Goal: Task Accomplishment & Management: Manage account settings

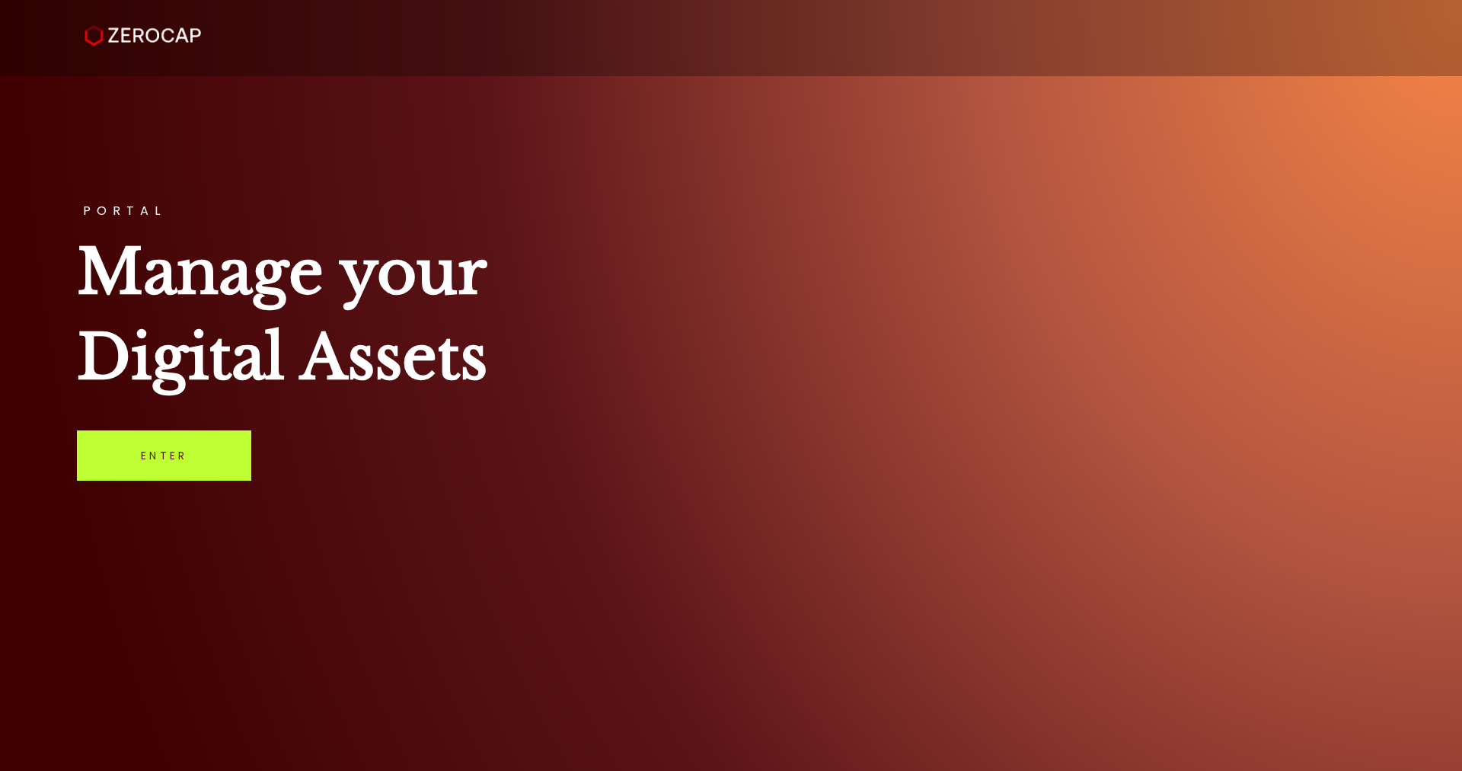
click at [204, 465] on link "Enter" at bounding box center [164, 455] width 174 height 50
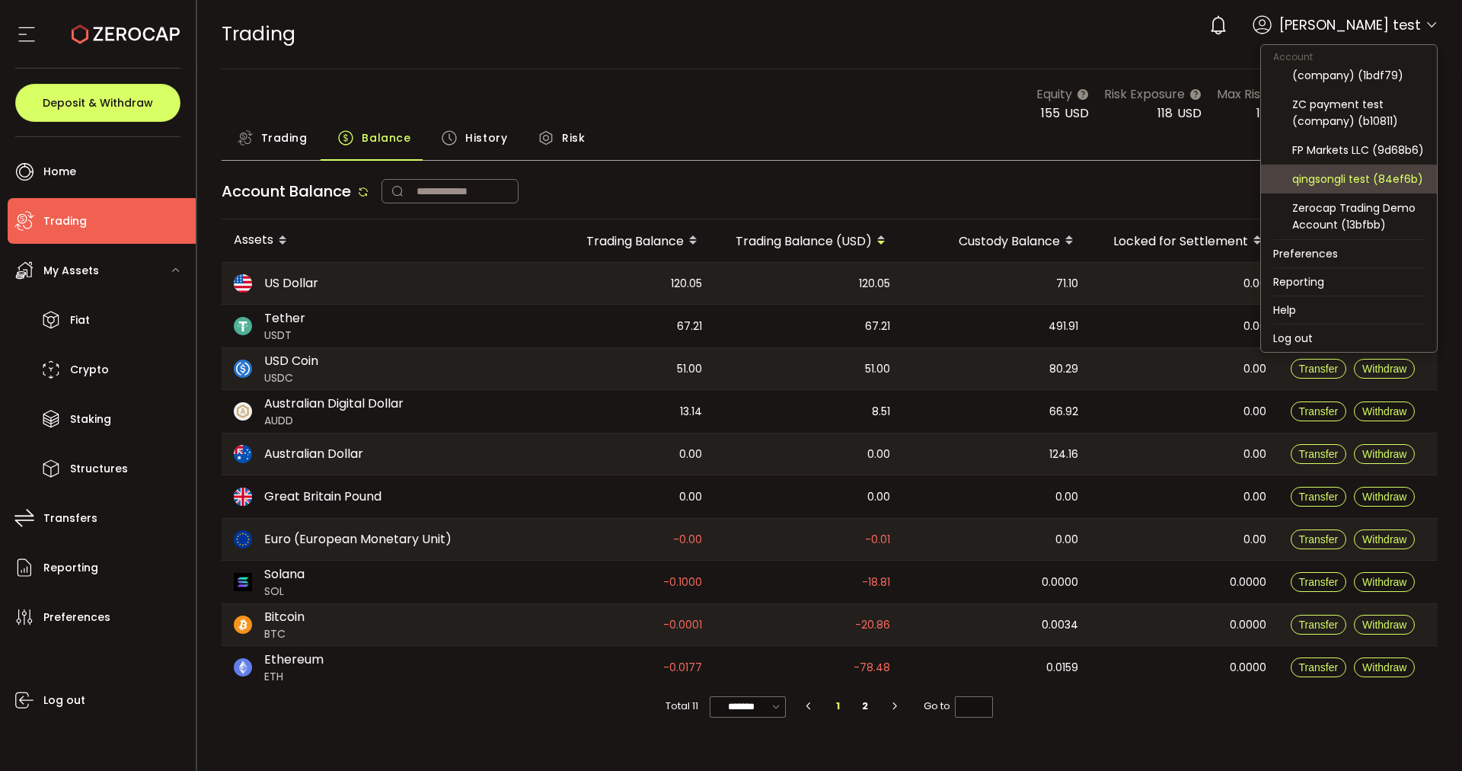
scroll to position [175, 0]
click at [1384, 142] on div "FP Markets LLC (9d68b6)" at bounding box center [1358, 150] width 133 height 17
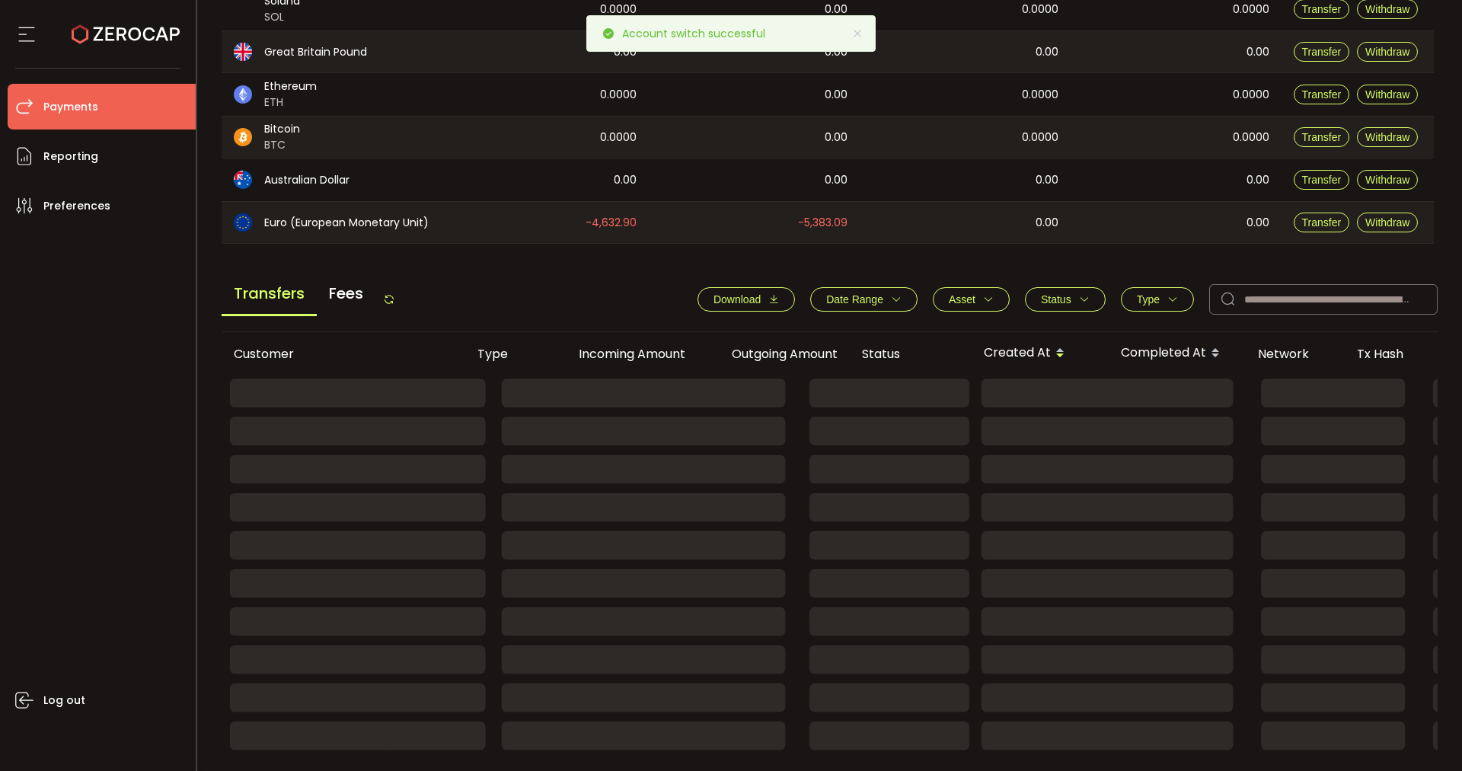
scroll to position [385, 0]
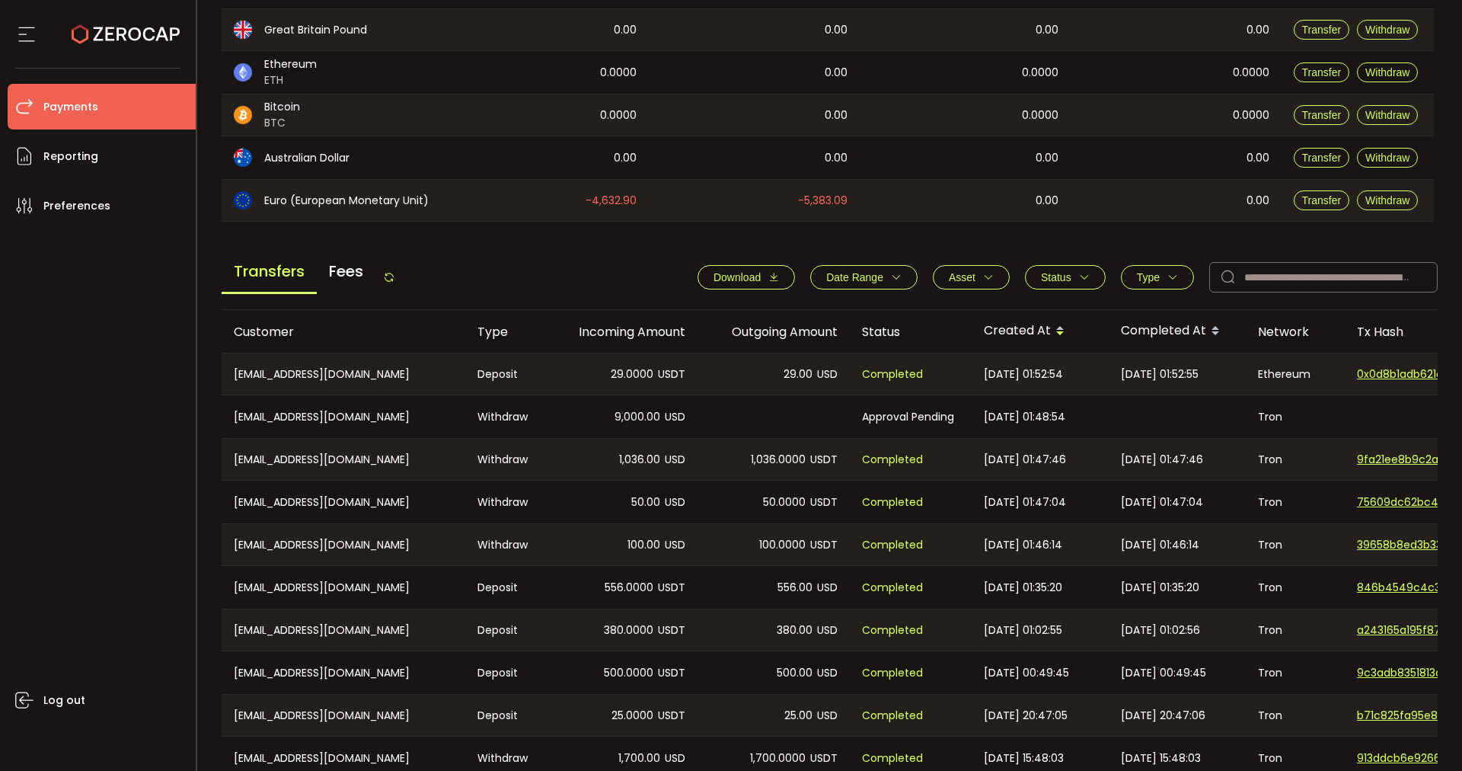
click at [28, 37] on icon at bounding box center [26, 34] width 23 height 23
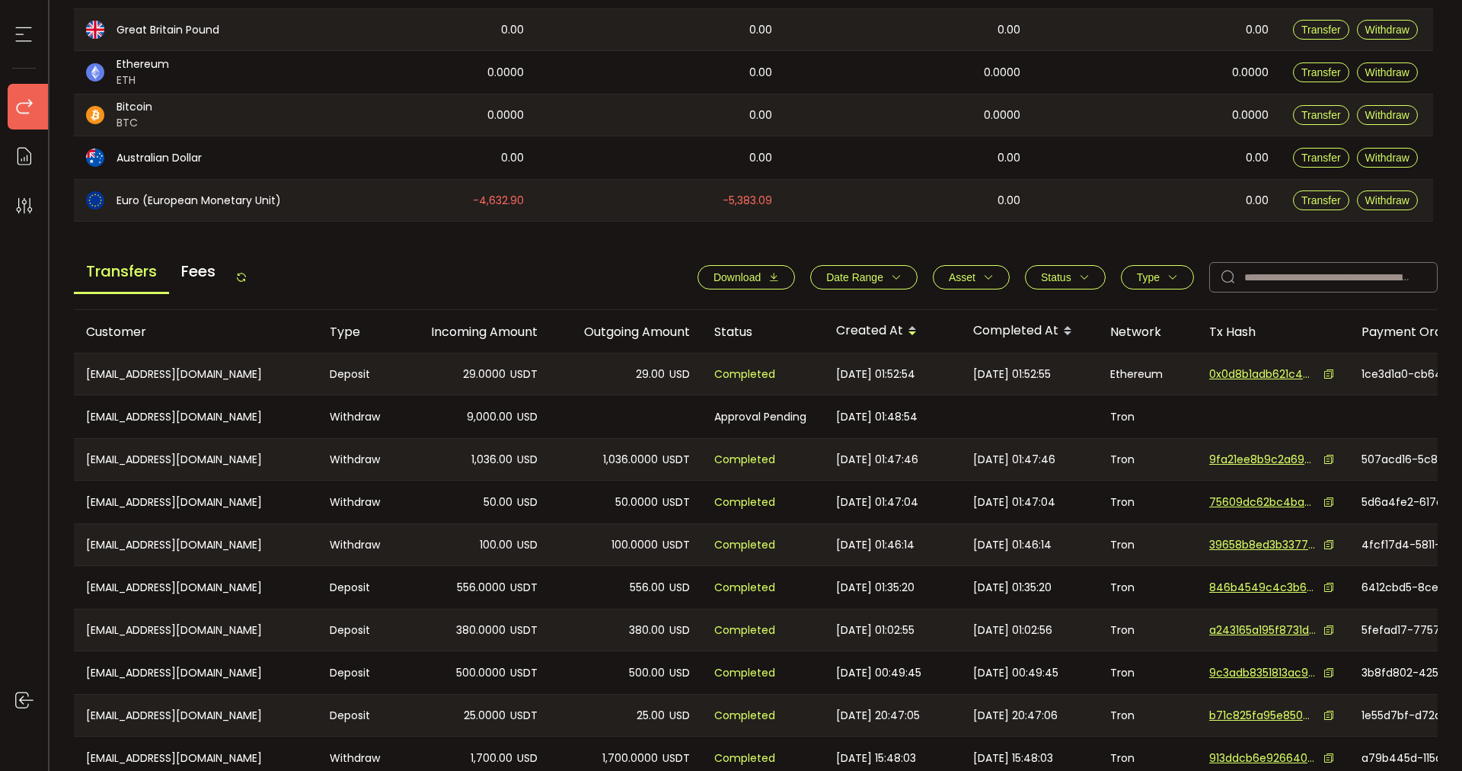
click at [244, 276] on icon at bounding box center [241, 277] width 12 height 12
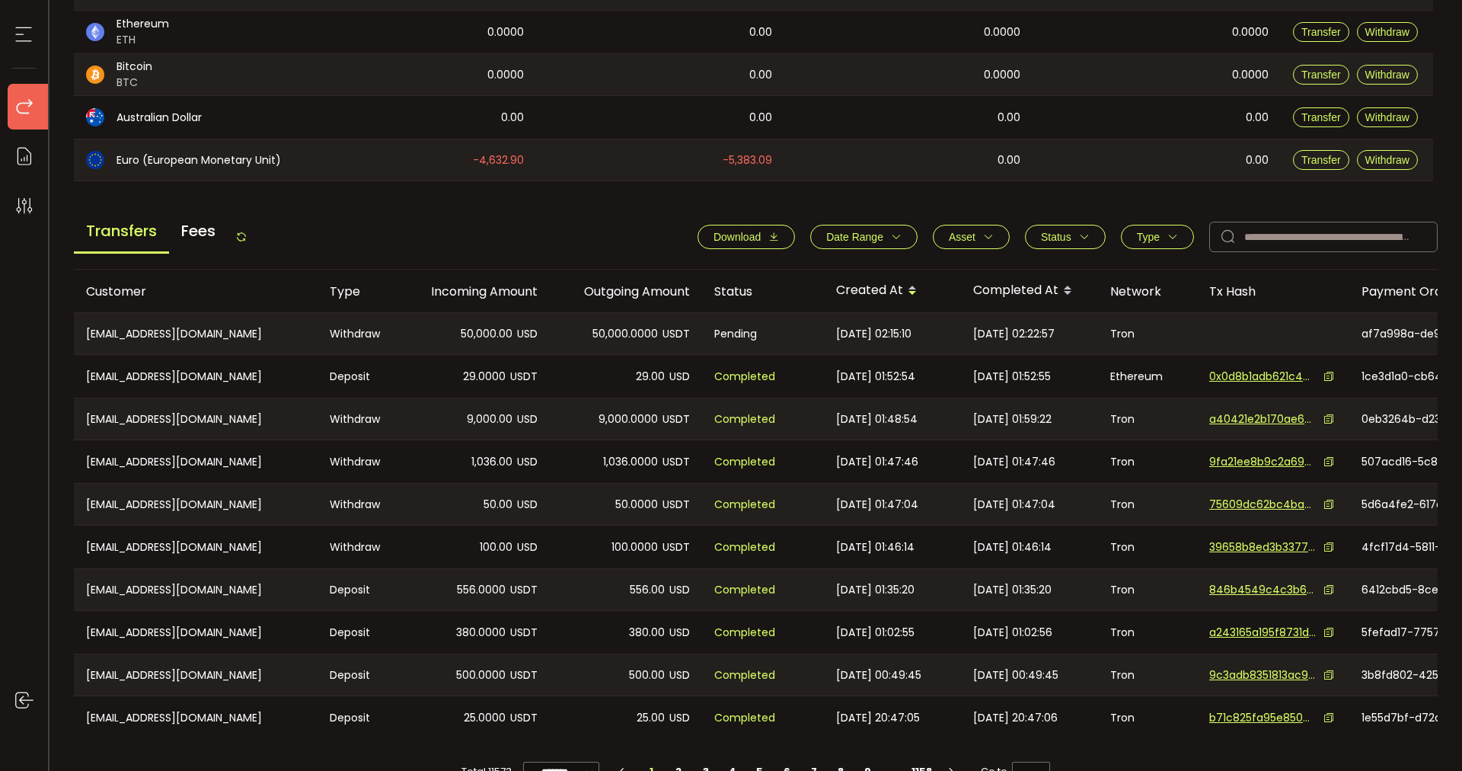
scroll to position [464, 0]
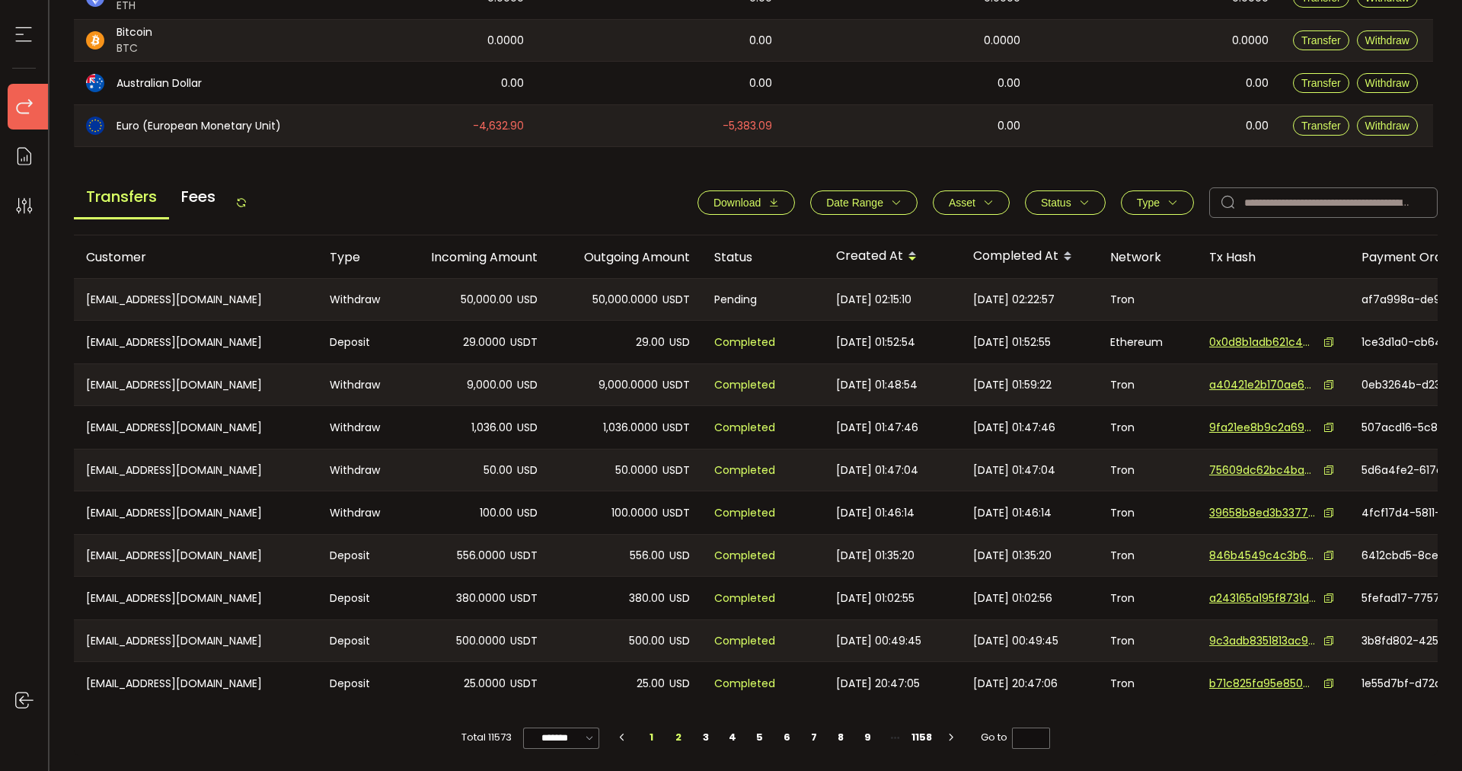
click at [681, 736] on li "2" at bounding box center [678, 737] width 27 height 21
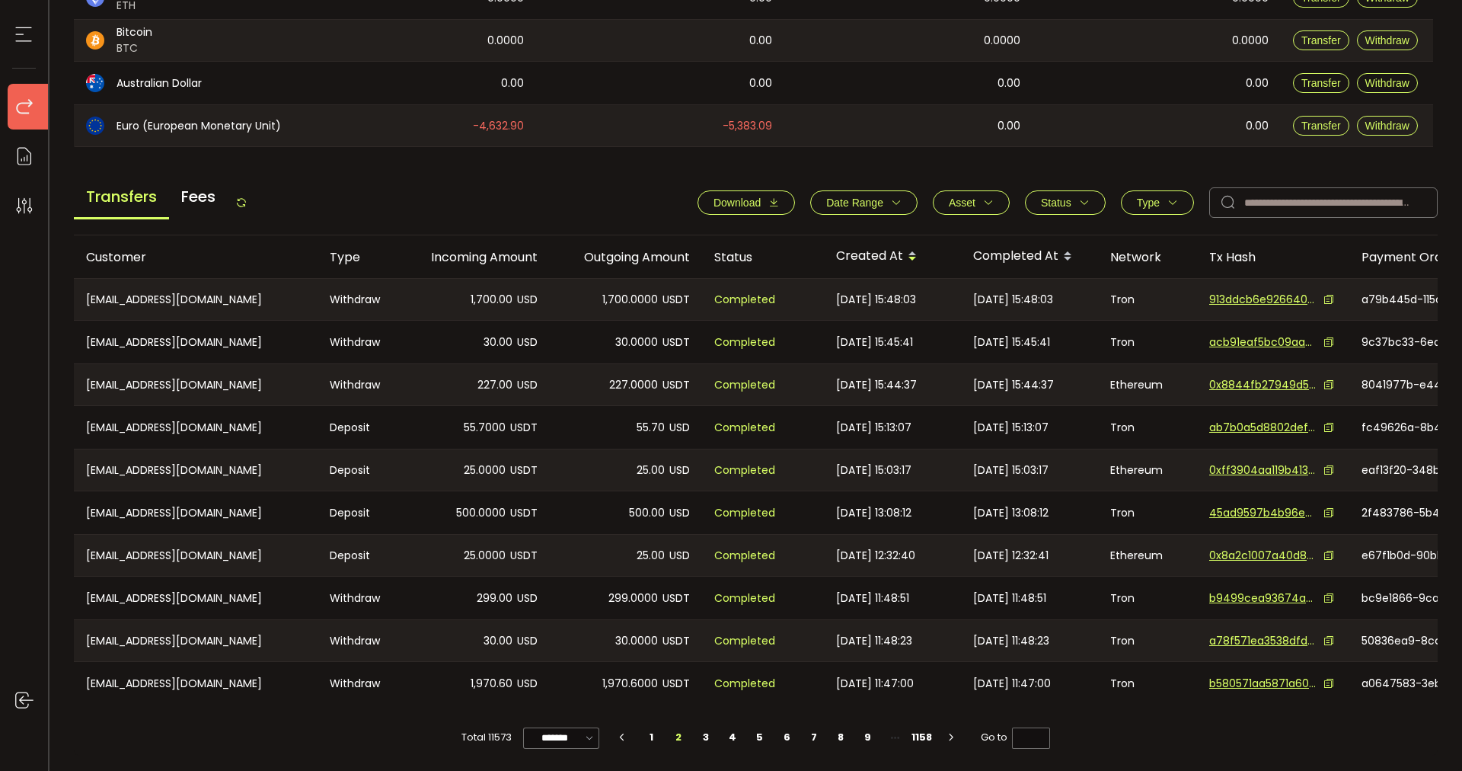
click at [1150, 202] on span "Type" at bounding box center [1148, 202] width 23 height 12
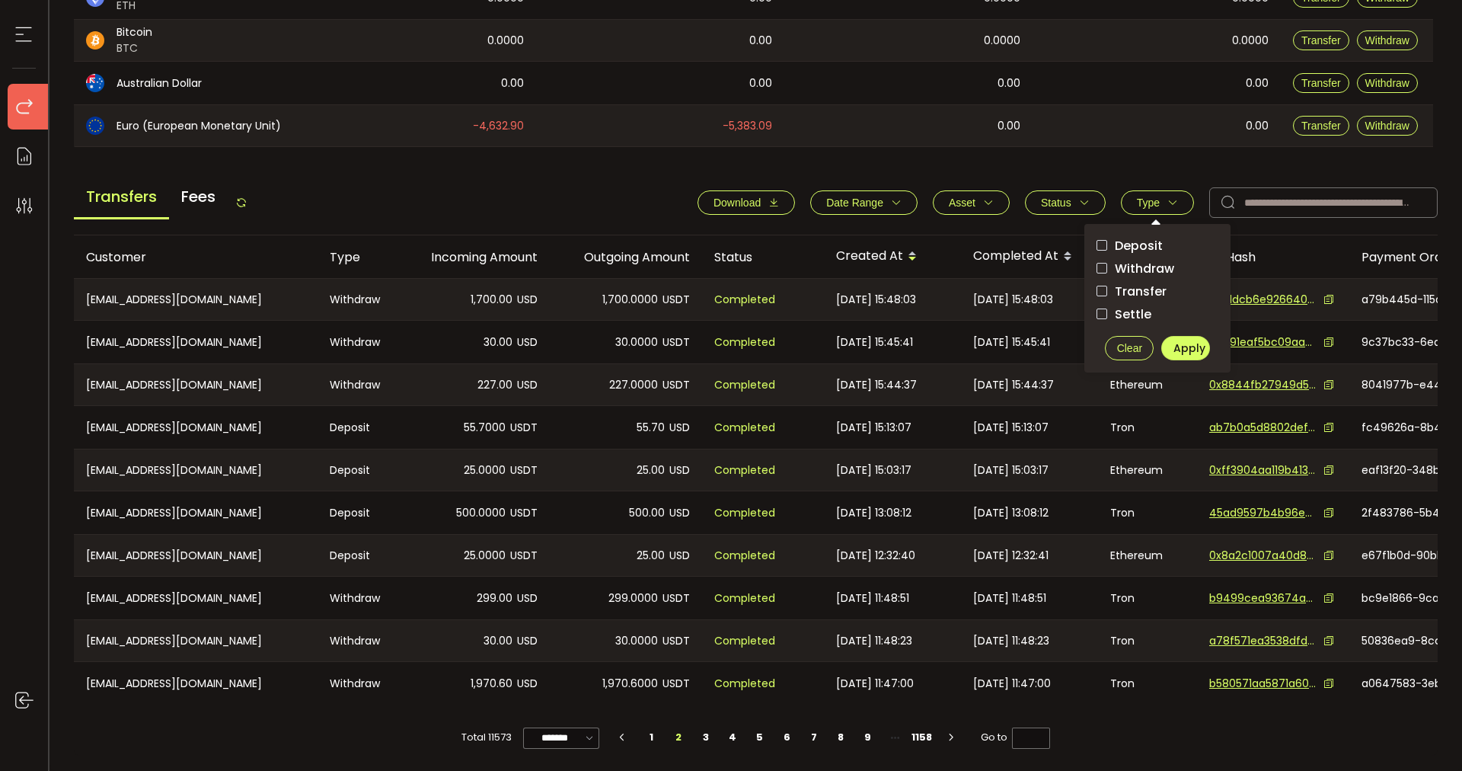
click at [1138, 261] on span "Withdraw" at bounding box center [1140, 268] width 67 height 14
click at [1189, 344] on span "Apply" at bounding box center [1190, 347] width 32 height 15
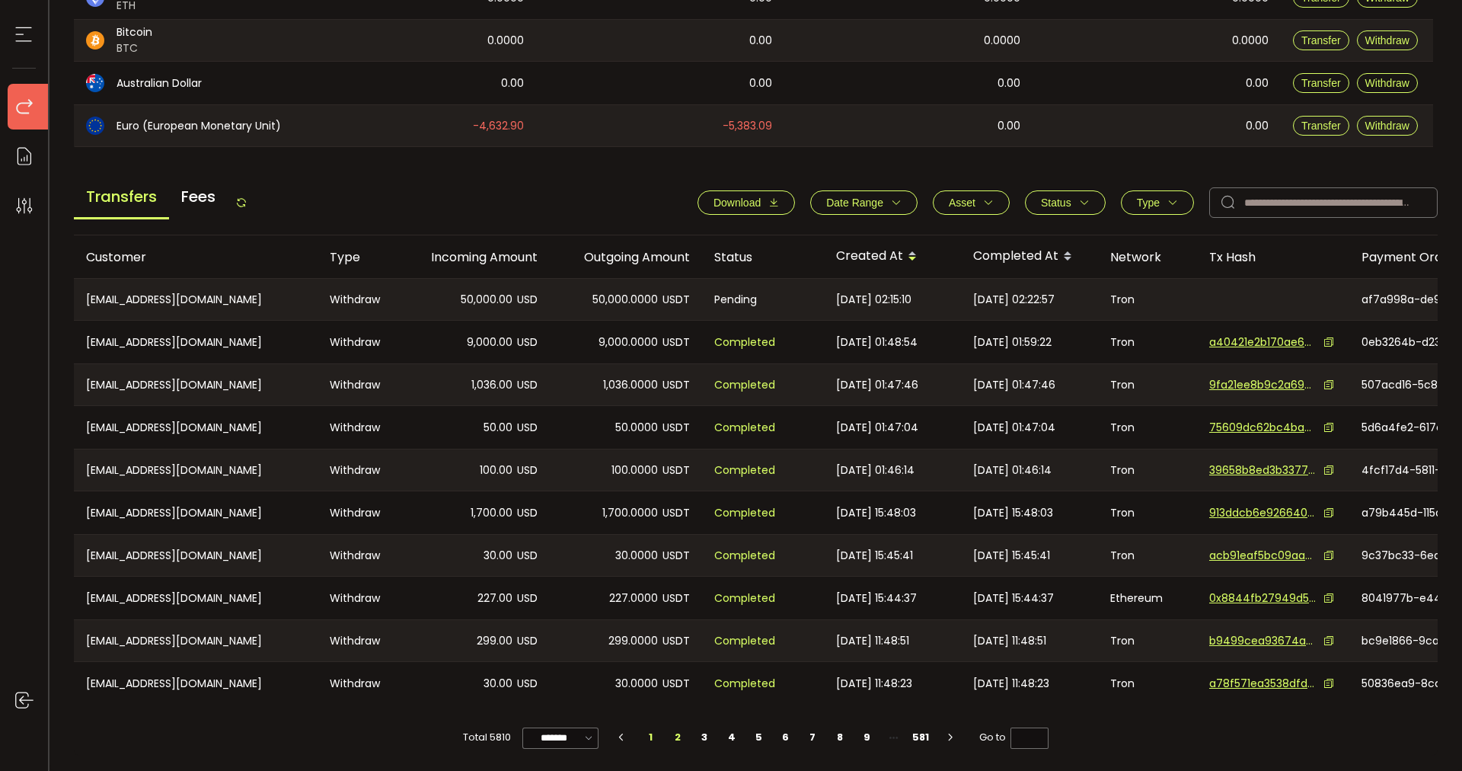
click at [679, 733] on li "2" at bounding box center [677, 737] width 27 height 21
type input "*"
